Goal: Task Accomplishment & Management: Manage account settings

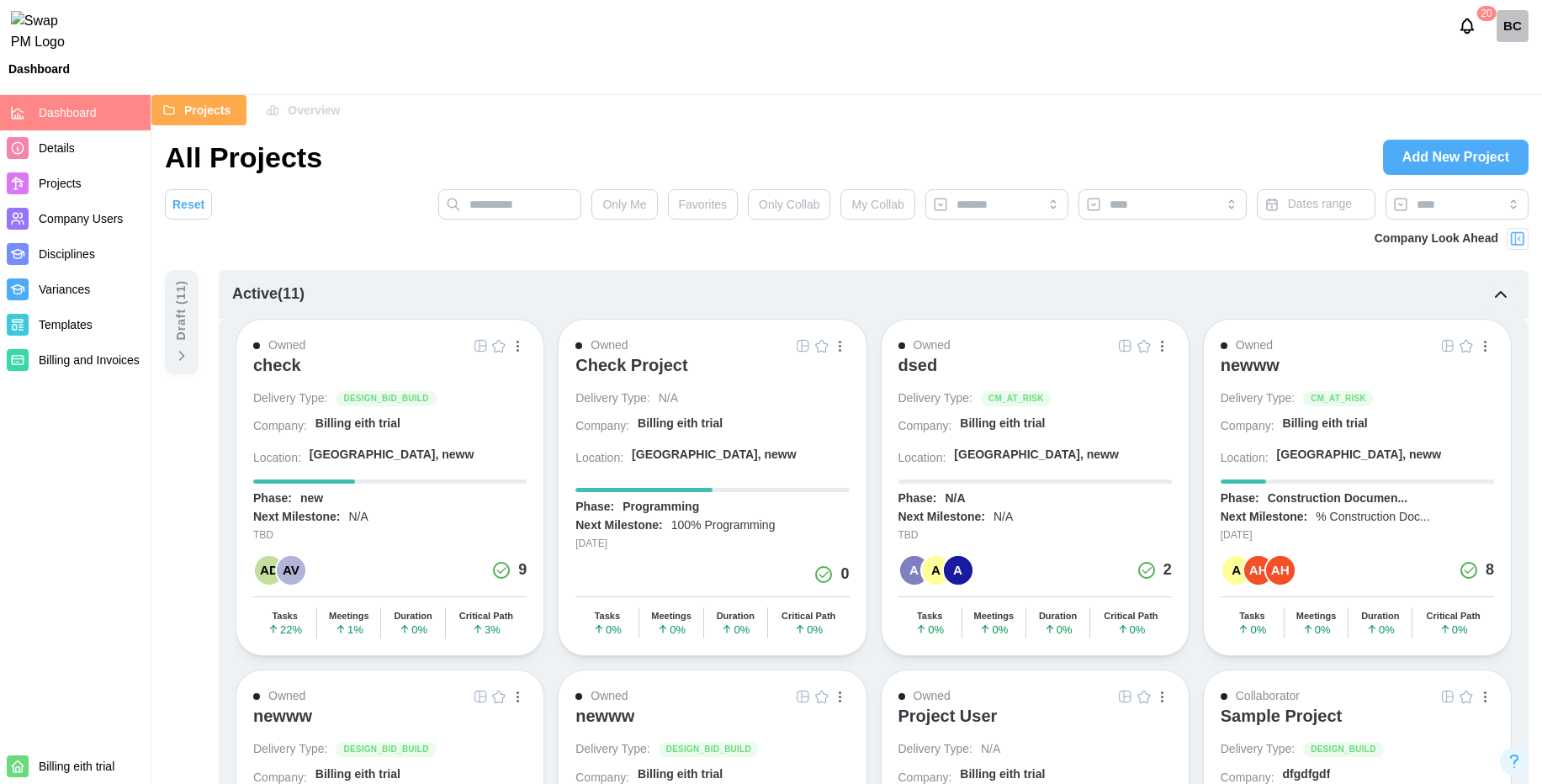
click at [272, 366] on div "check" at bounding box center [277, 365] width 48 height 20
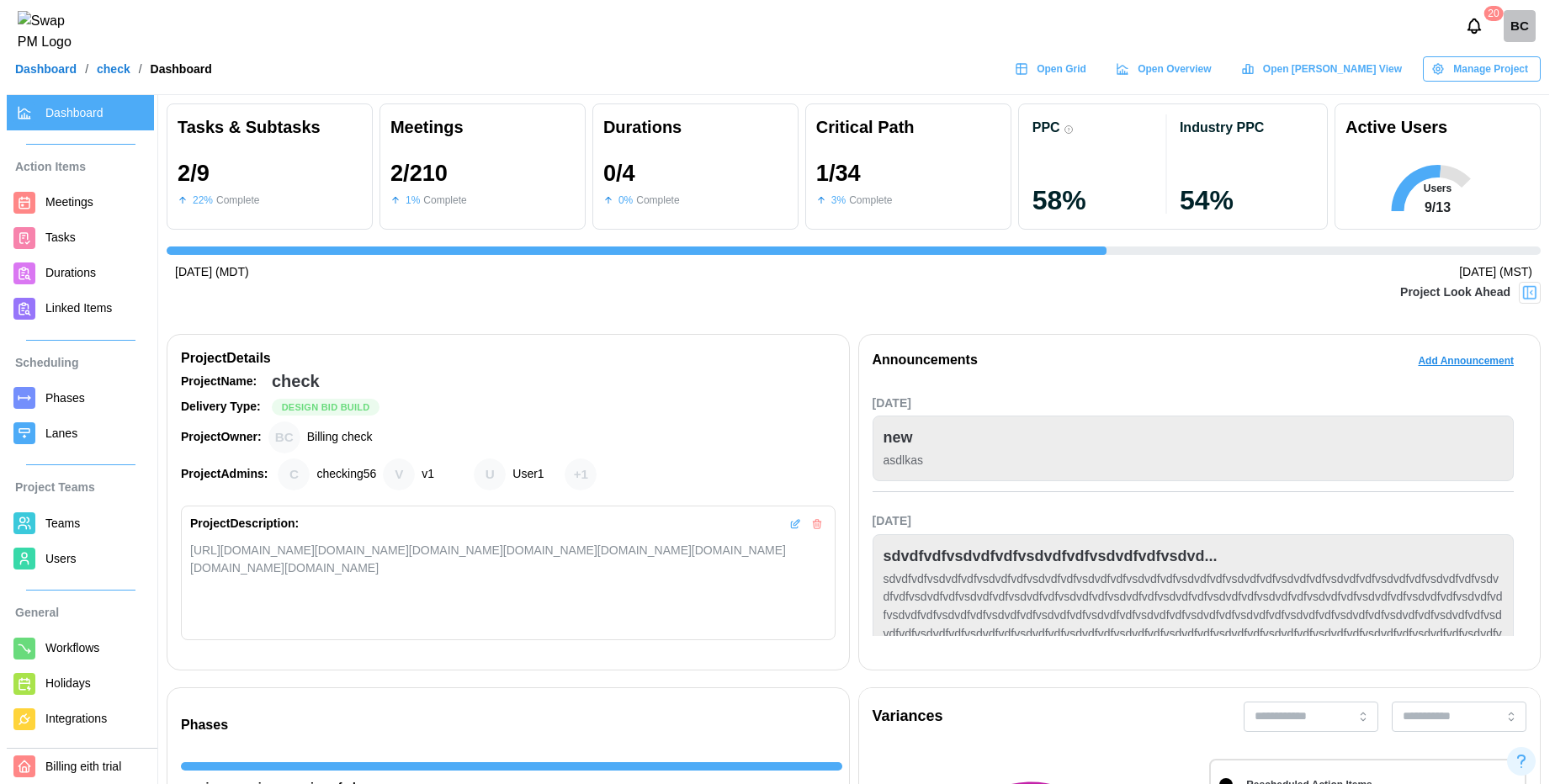
scroll to position [0, 3247]
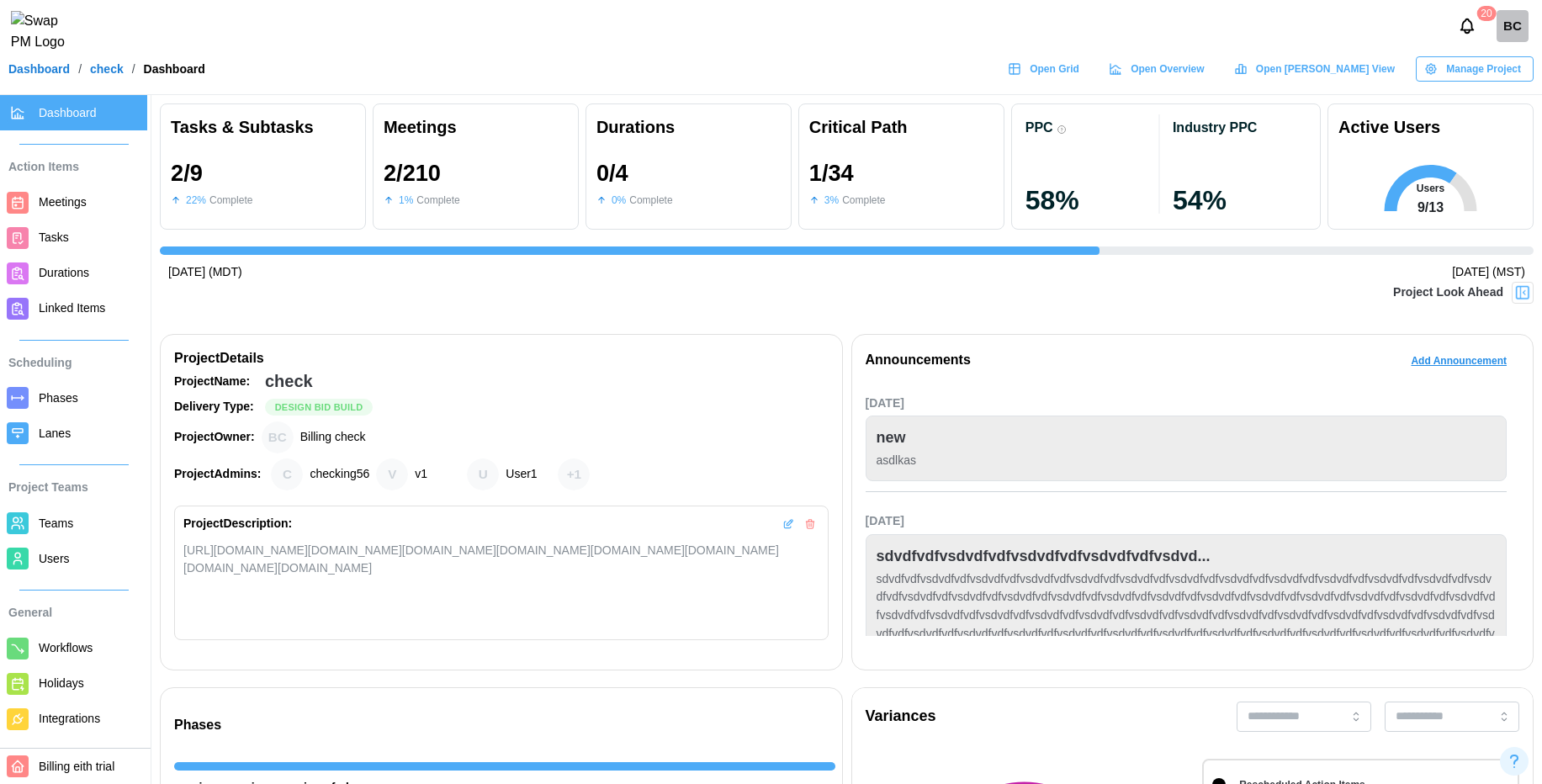
click at [56, 530] on span "Teams" at bounding box center [89, 524] width 101 height 21
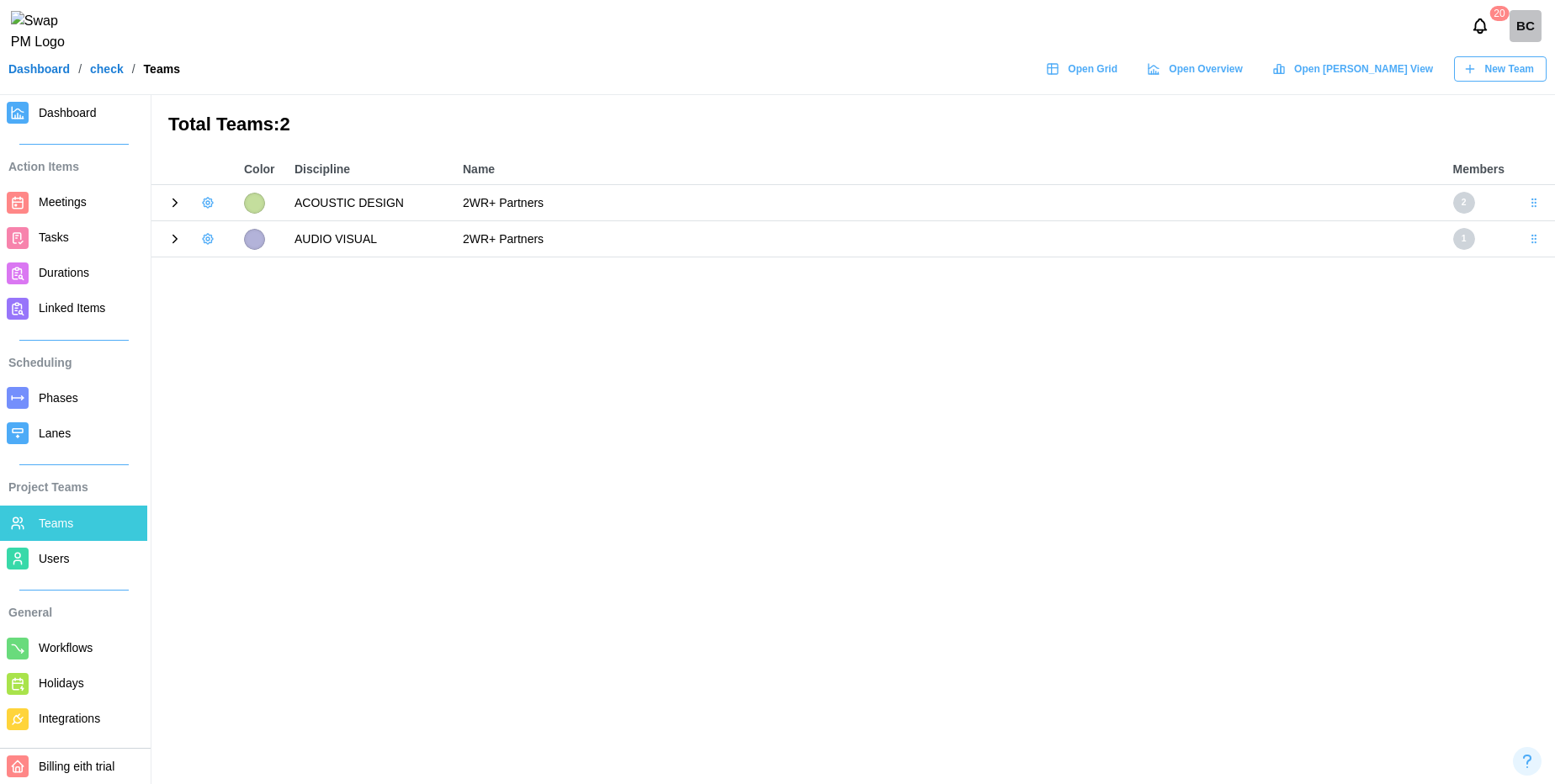
click at [175, 203] on icon at bounding box center [174, 202] width 15 height 15
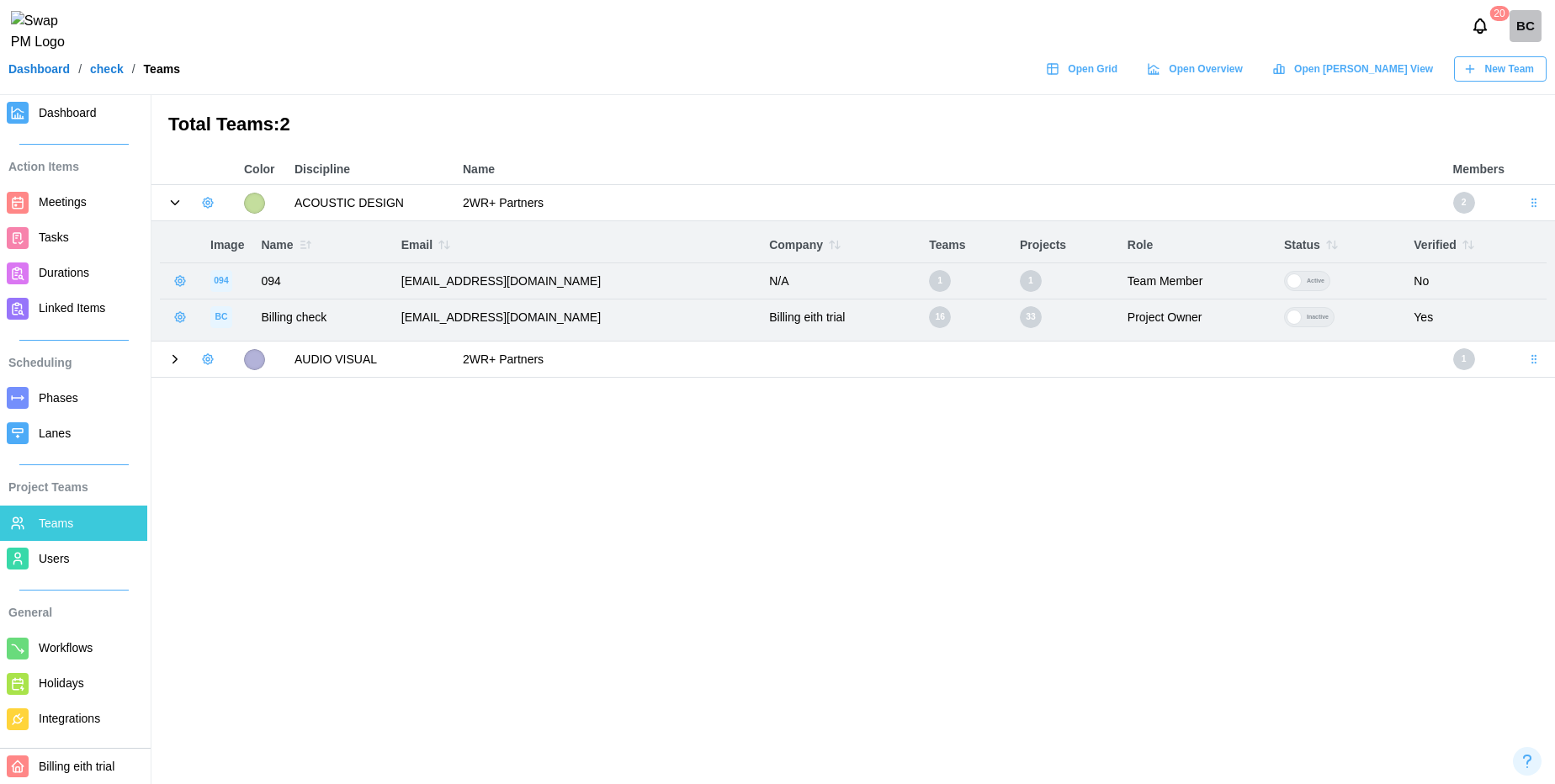
click at [173, 362] on icon at bounding box center [174, 359] width 15 height 15
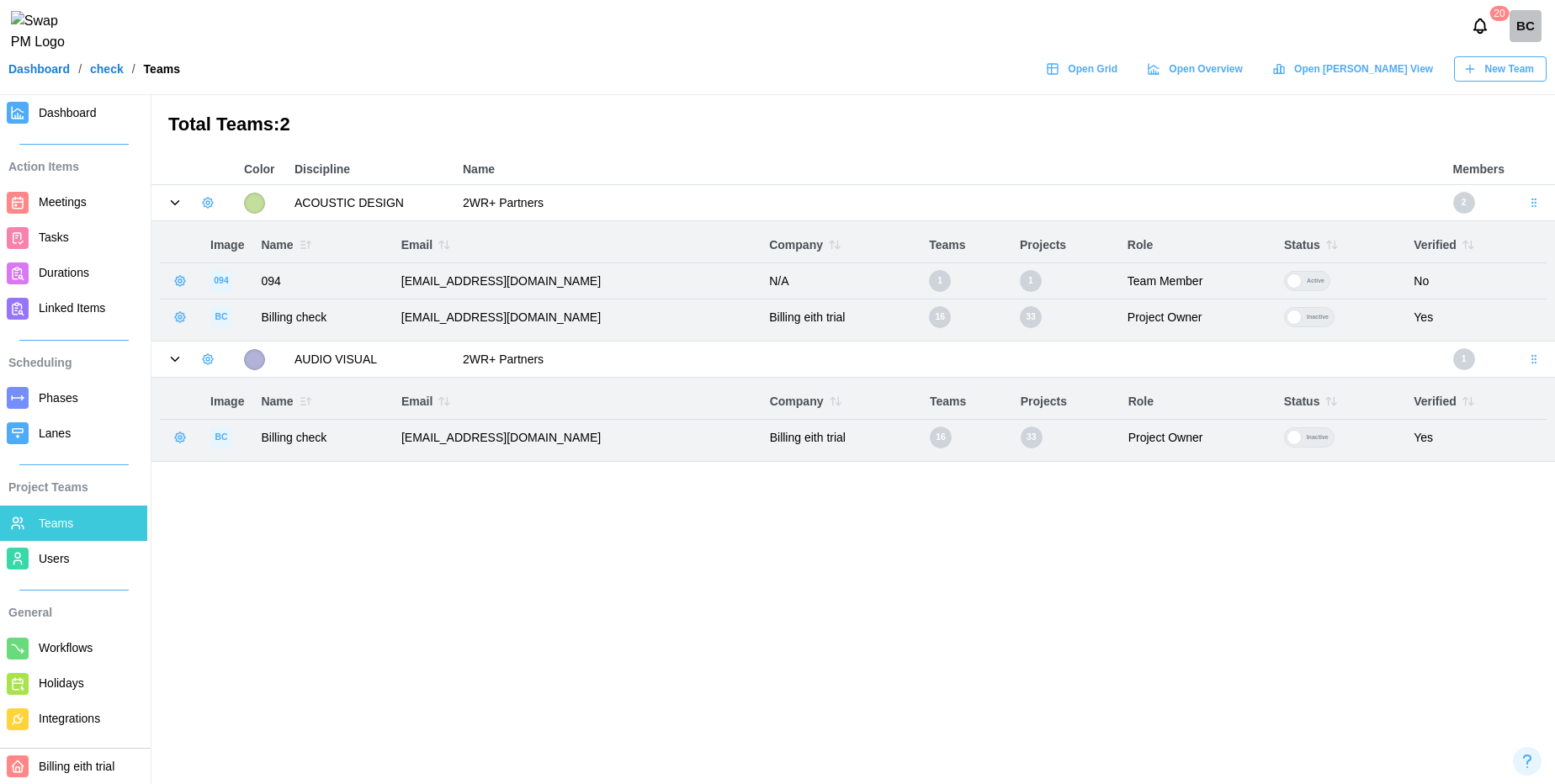
click at [173, 362] on icon at bounding box center [174, 359] width 15 height 15
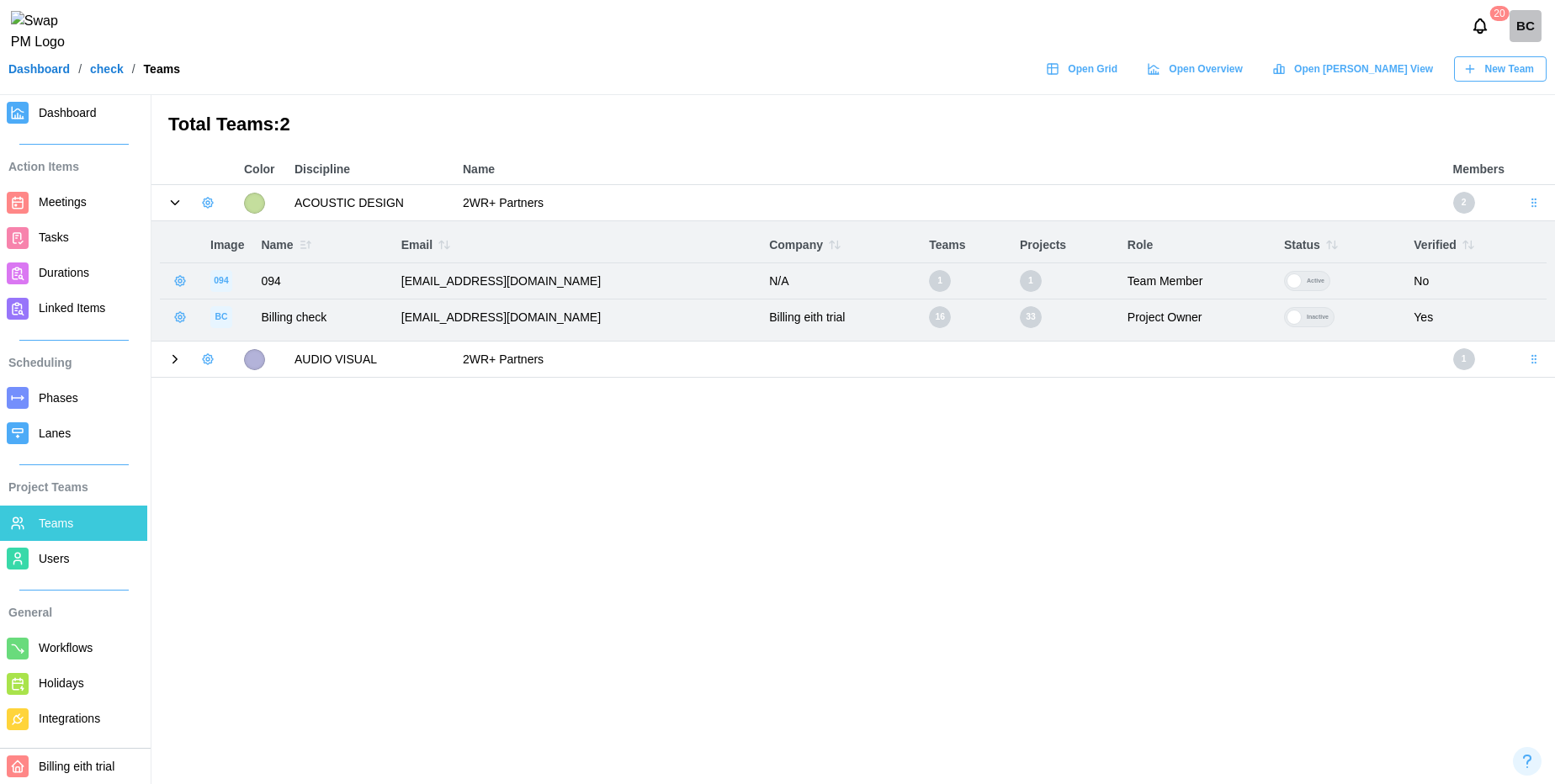
click at [176, 363] on icon at bounding box center [174, 359] width 15 height 15
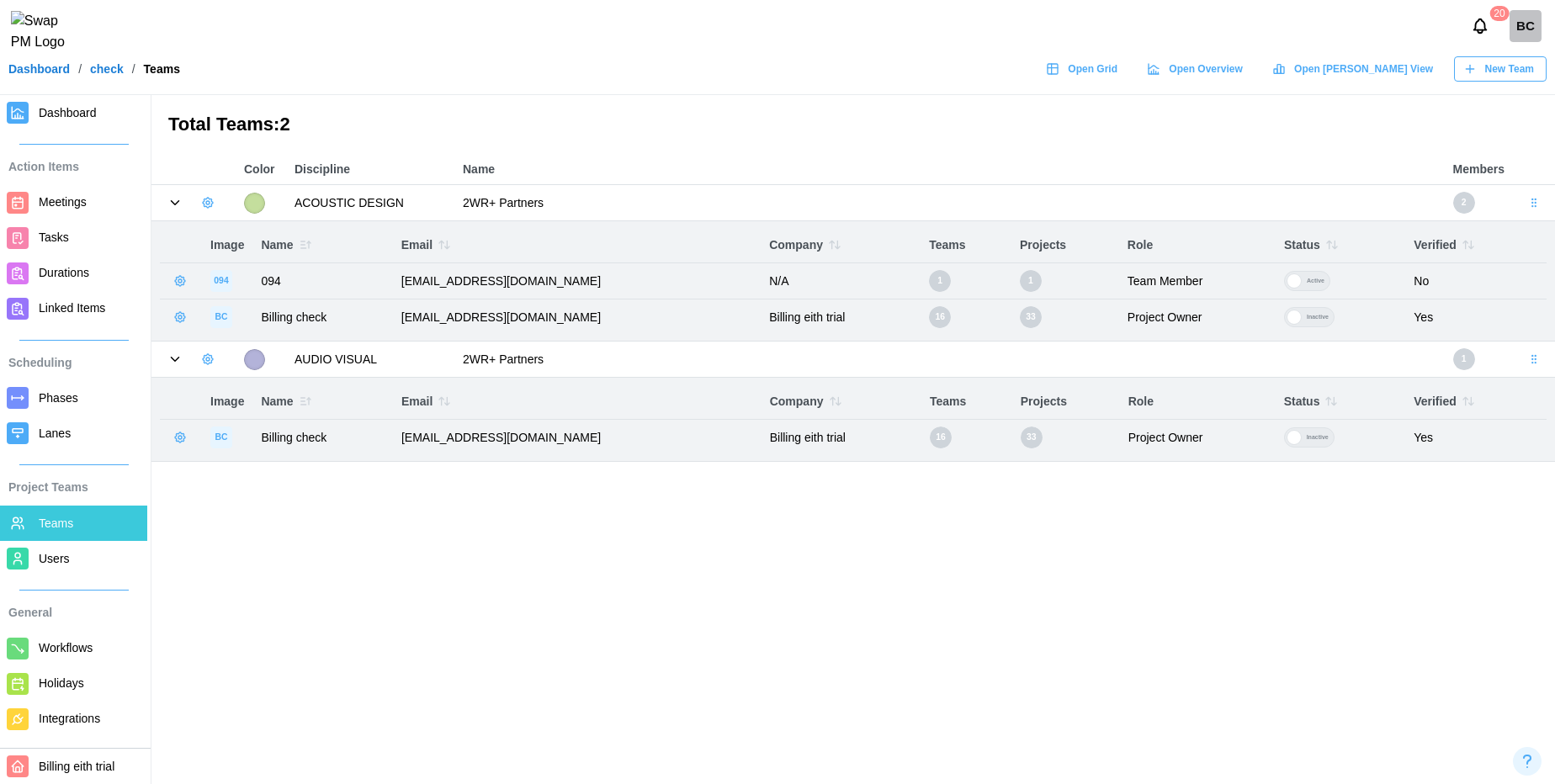
click at [207, 201] on icon "button" at bounding box center [208, 202] width 13 height 13
click at [259, 240] on div "Add User" at bounding box center [264, 238] width 62 height 13
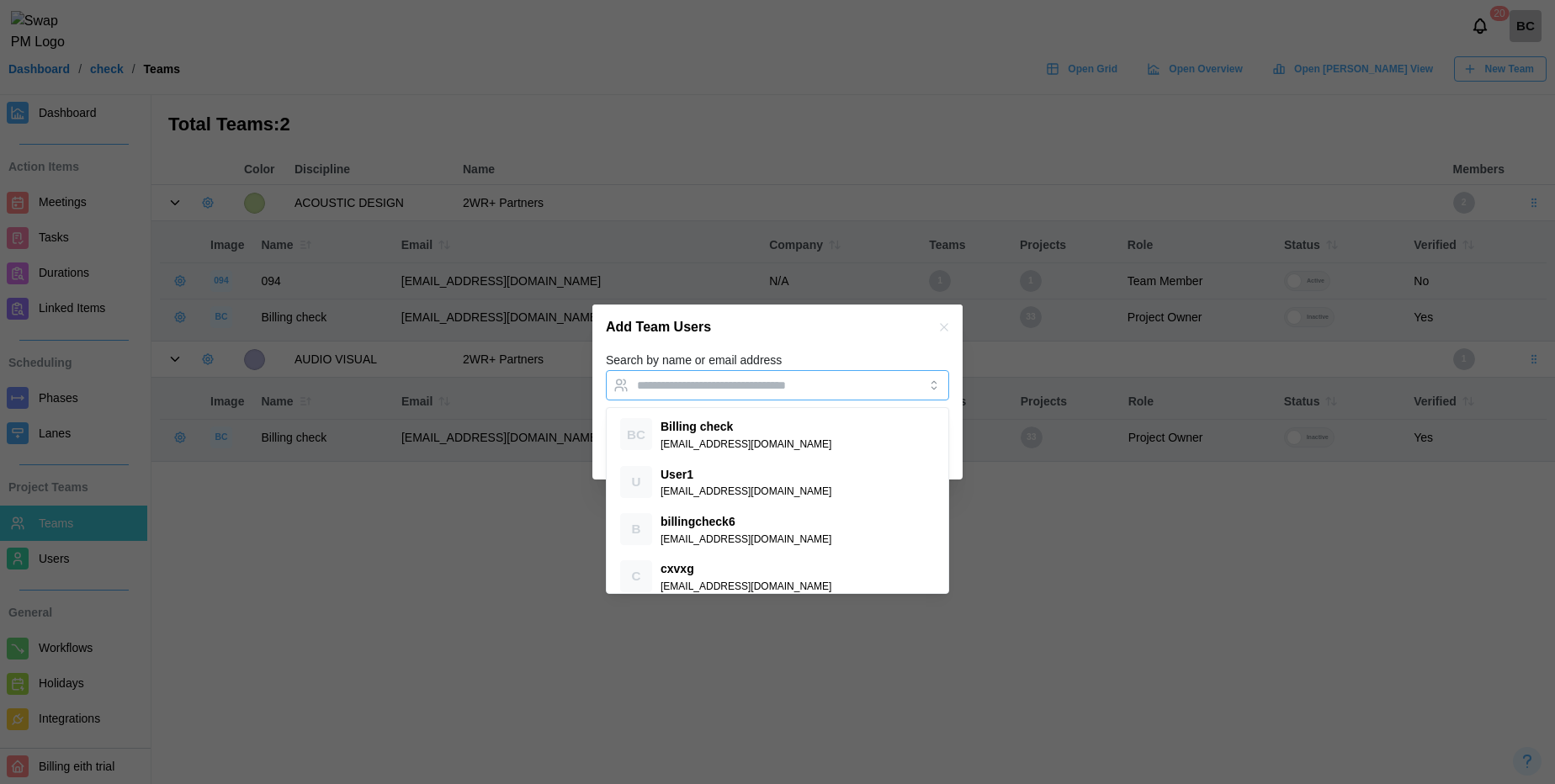
click at [712, 382] on input "Search by name or email address" at bounding box center [762, 385] width 251 height 13
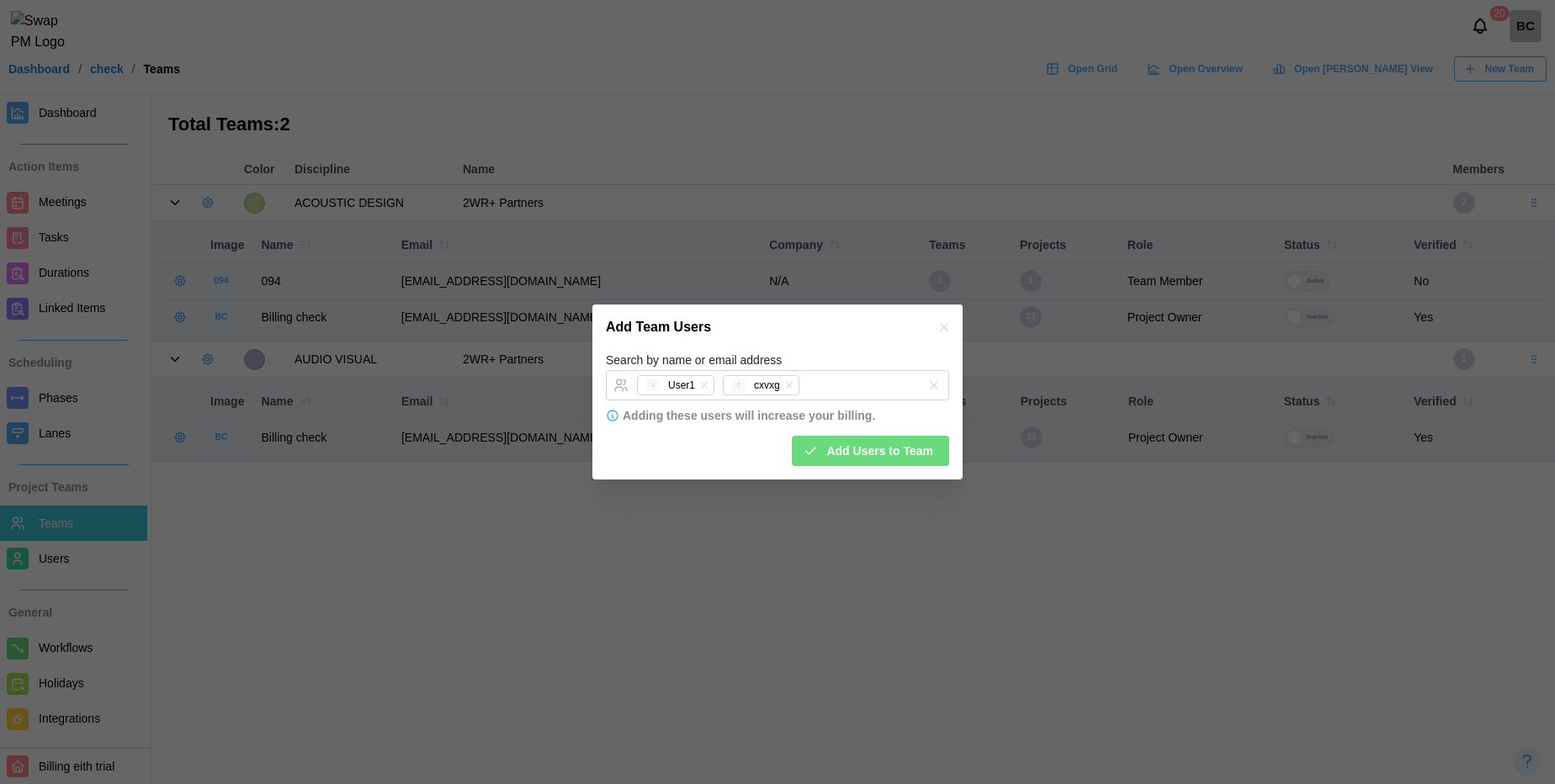
click at [770, 346] on div "Add Team Users" at bounding box center [778, 327] width 370 height 46
click at [849, 445] on span "Add Users to Team" at bounding box center [879, 451] width 107 height 29
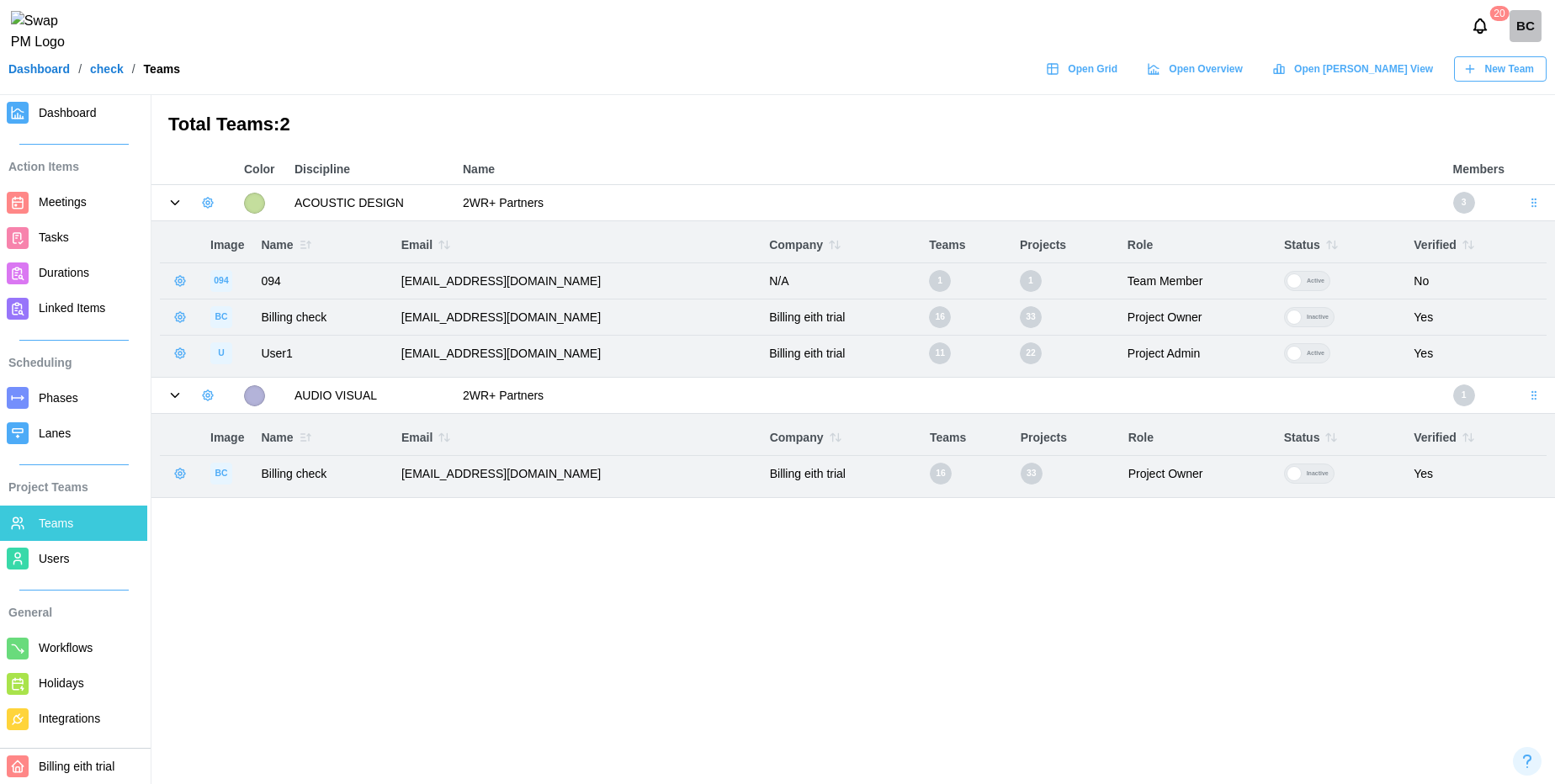
click at [180, 473] on icon "button" at bounding box center [180, 473] width 13 height 13
click at [407, 524] on main "Total Teams: 2 Color Discipline Name Members ACOUSTIC DESIGN 2WR+ Partners 3 Im…" at bounding box center [777, 392] width 1555 height 784
click at [211, 401] on icon "button" at bounding box center [208, 395] width 13 height 13
click at [254, 435] on div "Add User" at bounding box center [264, 430] width 62 height 13
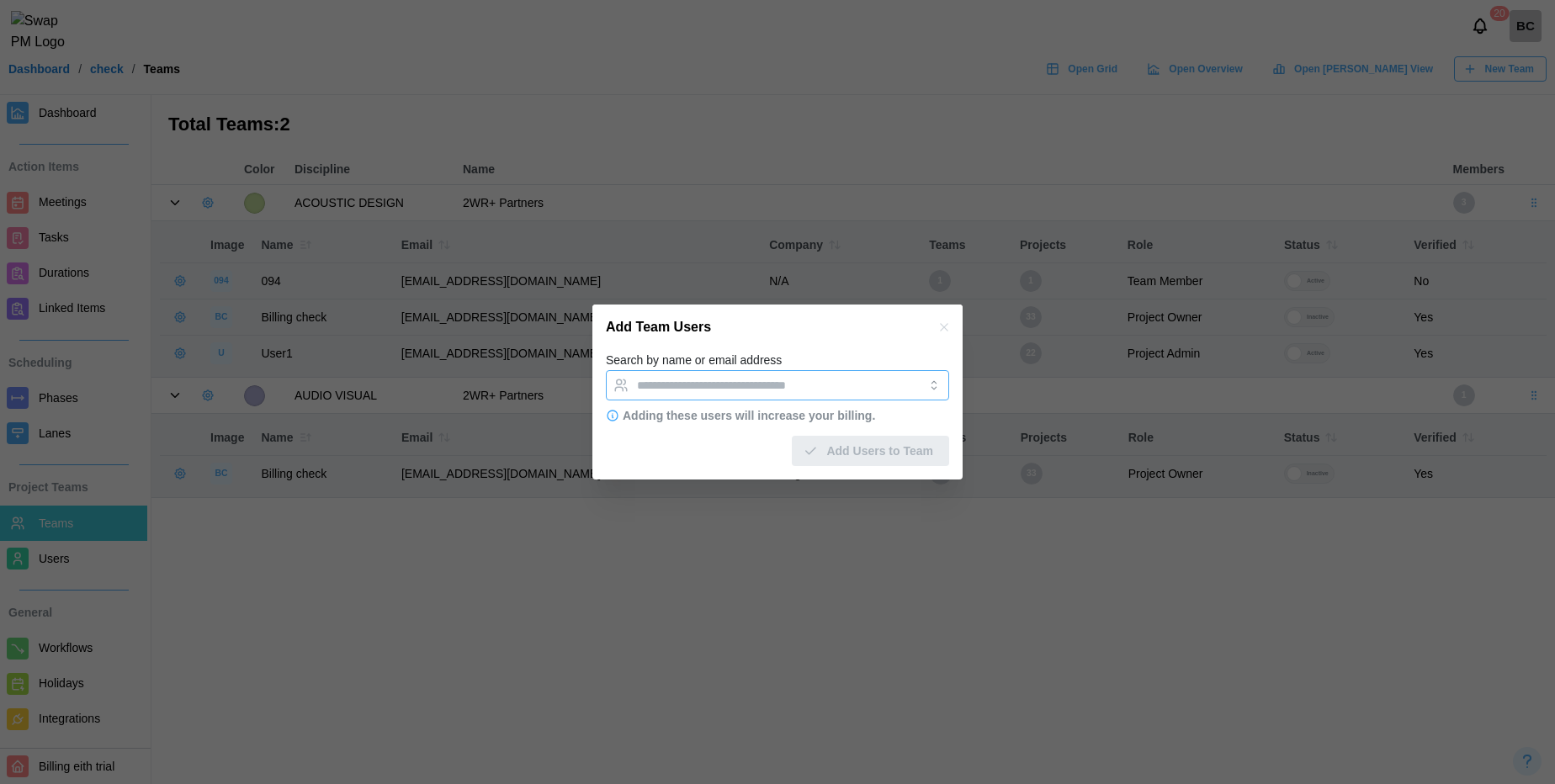
click at [760, 388] on input "Search by name or email address" at bounding box center [762, 385] width 251 height 13
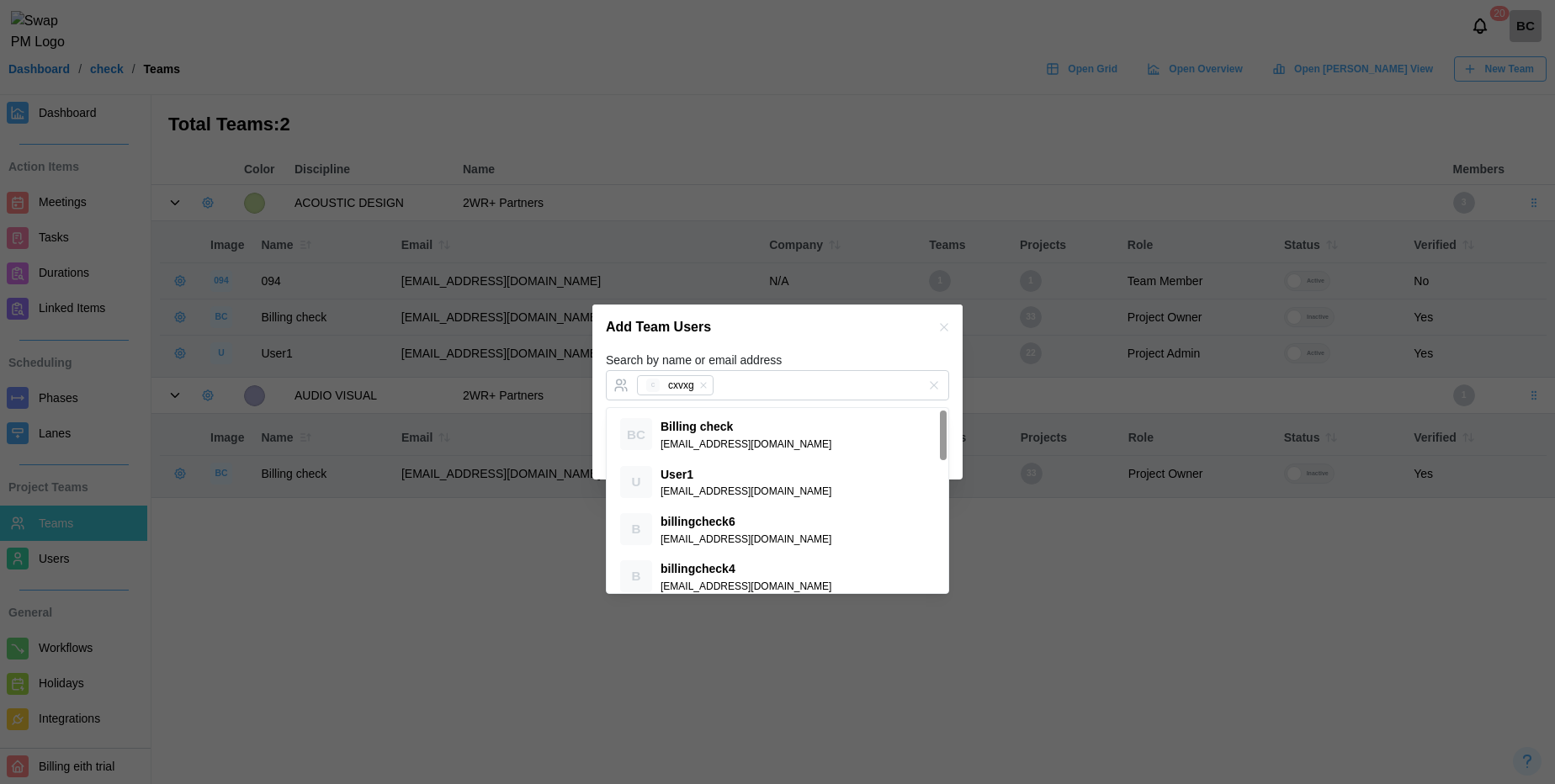
click at [746, 330] on div "Add Team Users" at bounding box center [778, 327] width 370 height 46
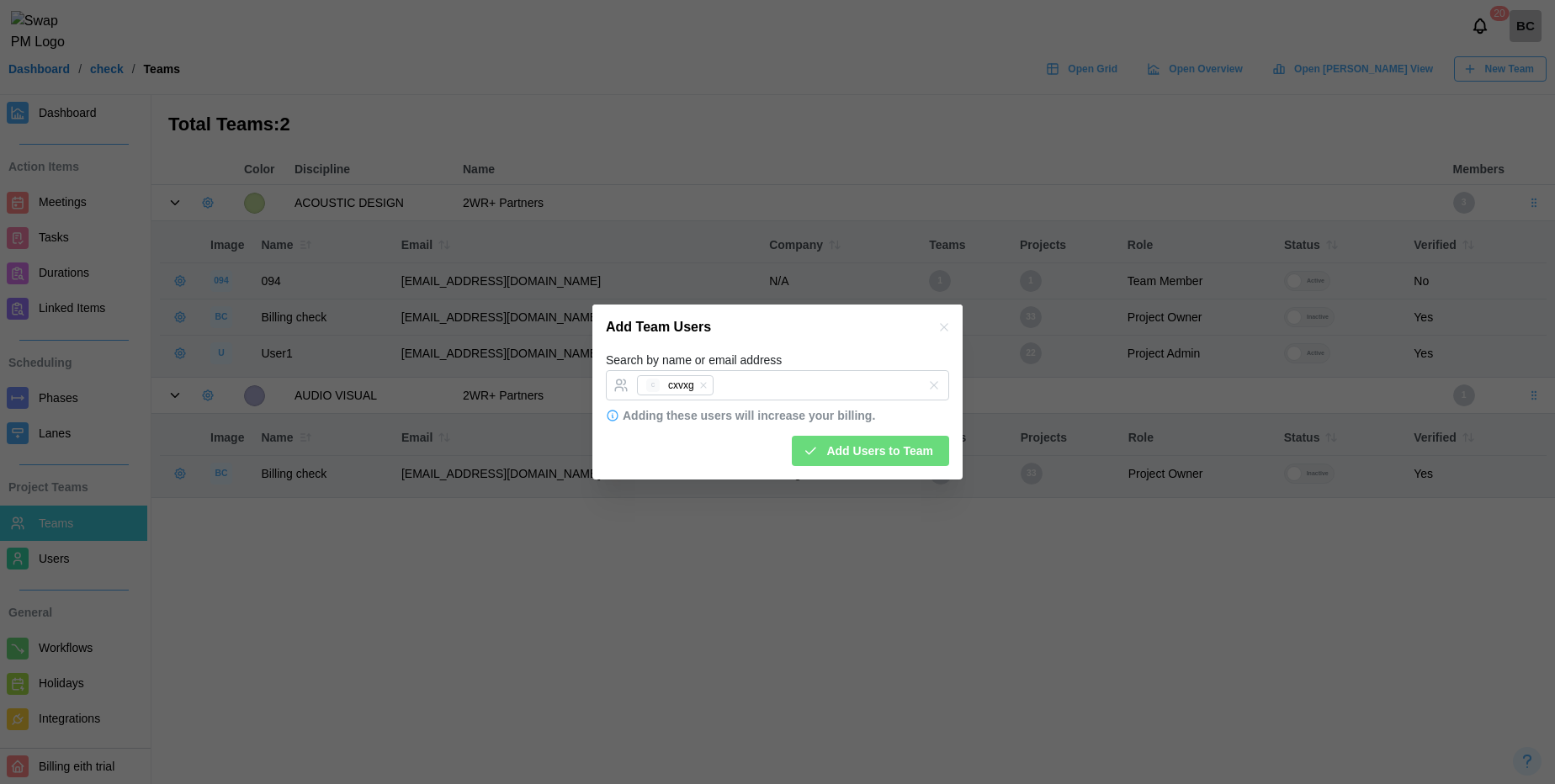
click at [846, 450] on span "Add Users to Team" at bounding box center [879, 451] width 107 height 29
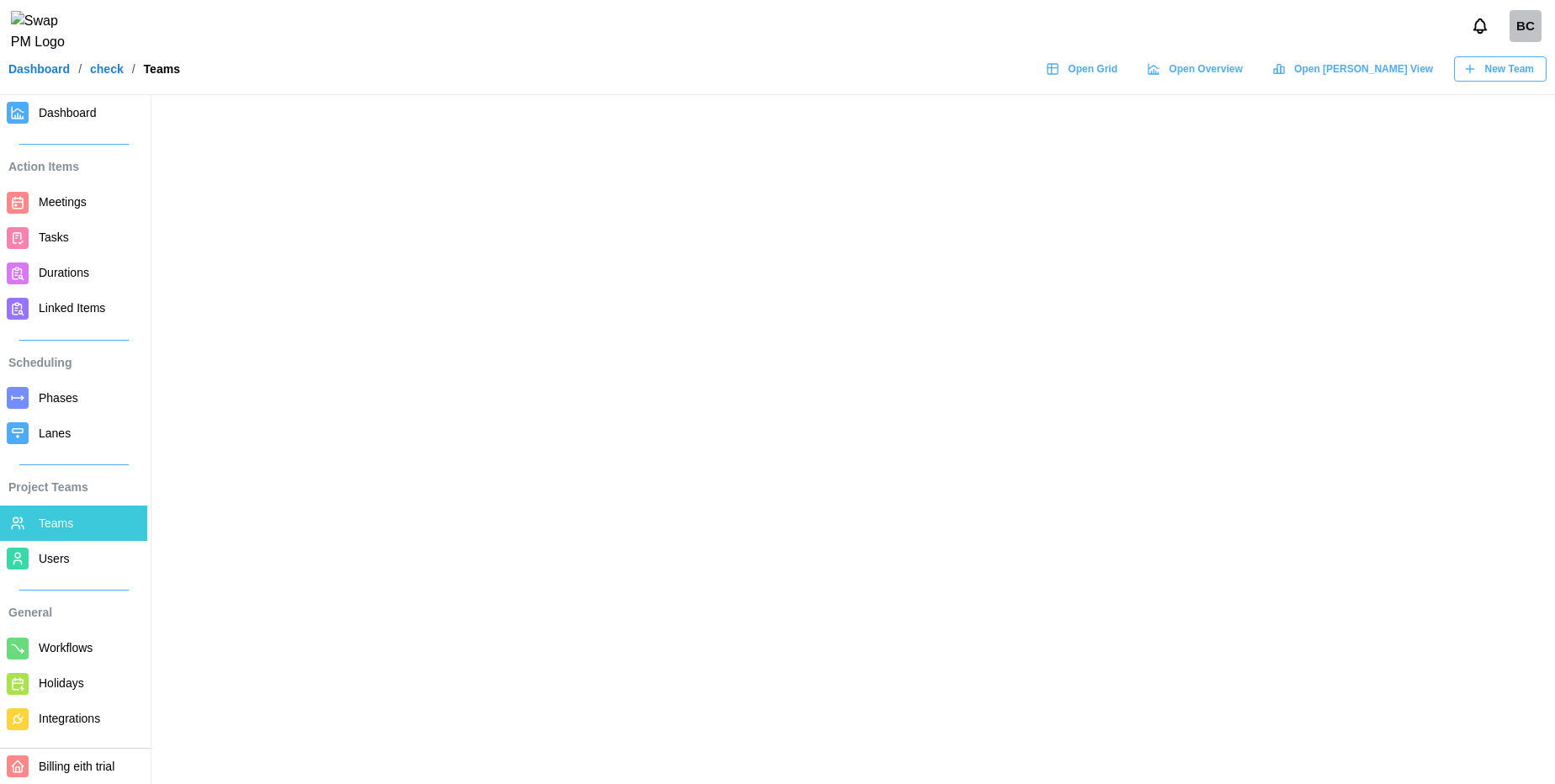
click at [499, 573] on main at bounding box center [777, 392] width 1555 height 784
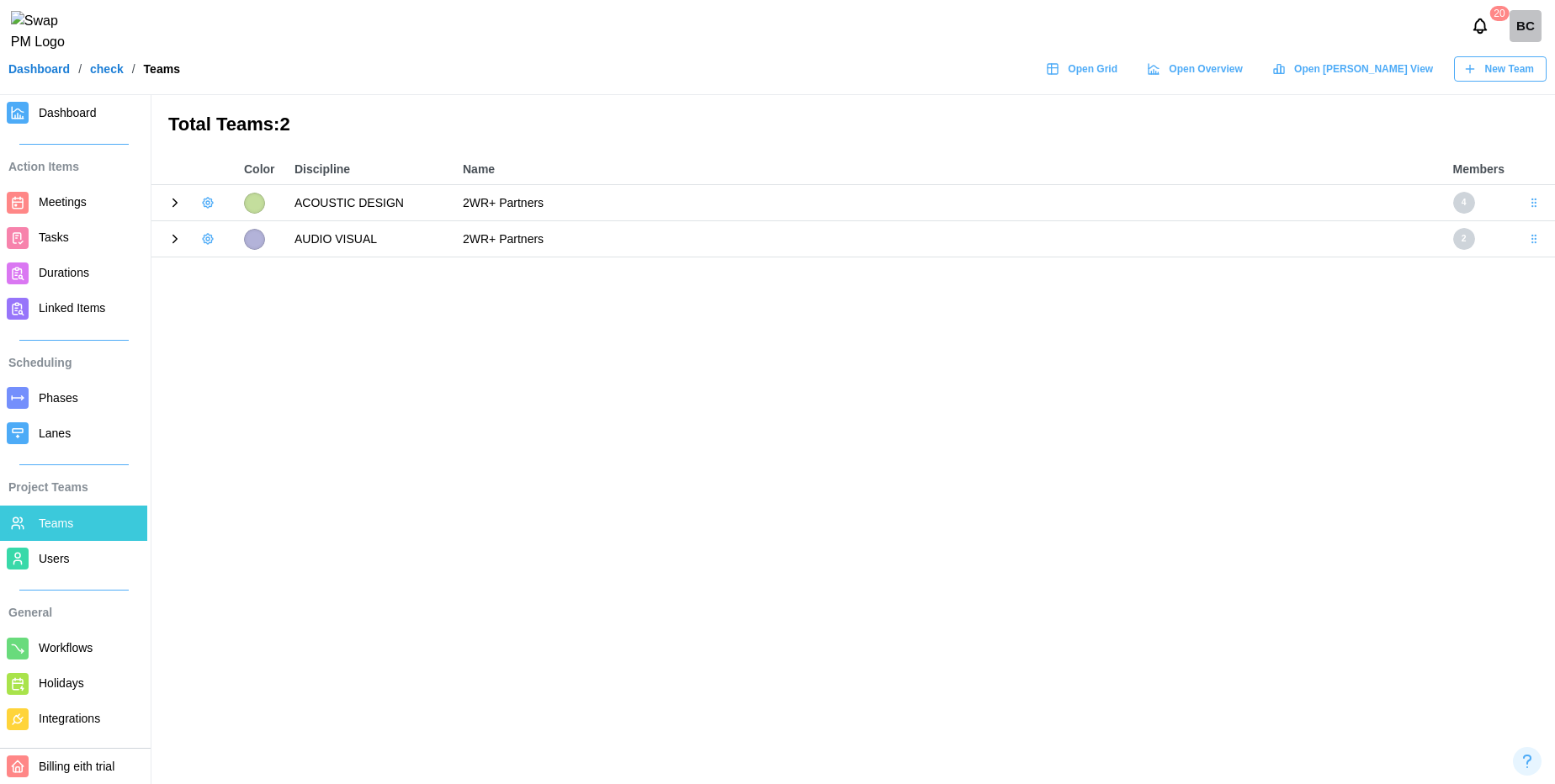
click at [170, 243] on icon at bounding box center [174, 239] width 15 height 15
